Goal: Navigation & Orientation: Go to known website

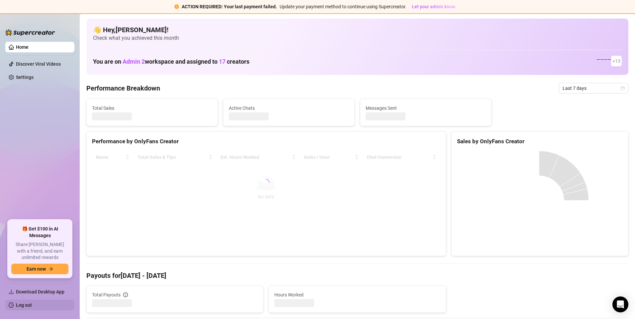
click at [29, 305] on link "Log out" at bounding box center [24, 305] width 16 height 5
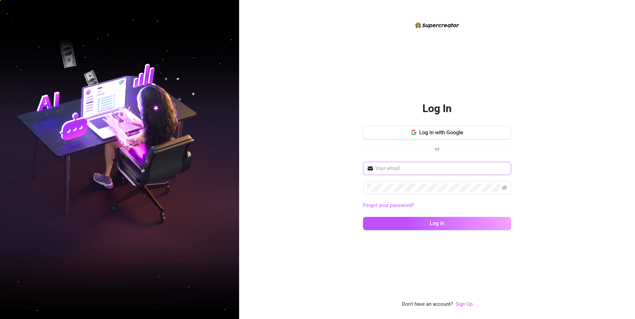
click at [424, 173] on span at bounding box center [437, 168] width 148 height 13
click at [427, 169] on input "text" at bounding box center [441, 169] width 132 height 8
type input "[EMAIL_ADDRESS][DOMAIN_NAME]"
click at [560, 191] on div "Log In Log in with Google or [EMAIL_ADDRESS][DOMAIN_NAME] Forgot your password?…" at bounding box center [437, 159] width 396 height 319
click at [507, 189] on span at bounding box center [437, 187] width 148 height 13
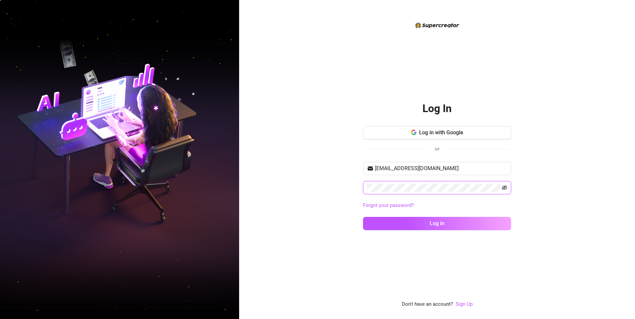
click at [505, 187] on icon "eye-invisible" at bounding box center [504, 188] width 5 height 5
click at [403, 224] on button "Log in" at bounding box center [437, 223] width 148 height 13
